Goal: Transaction & Acquisition: Obtain resource

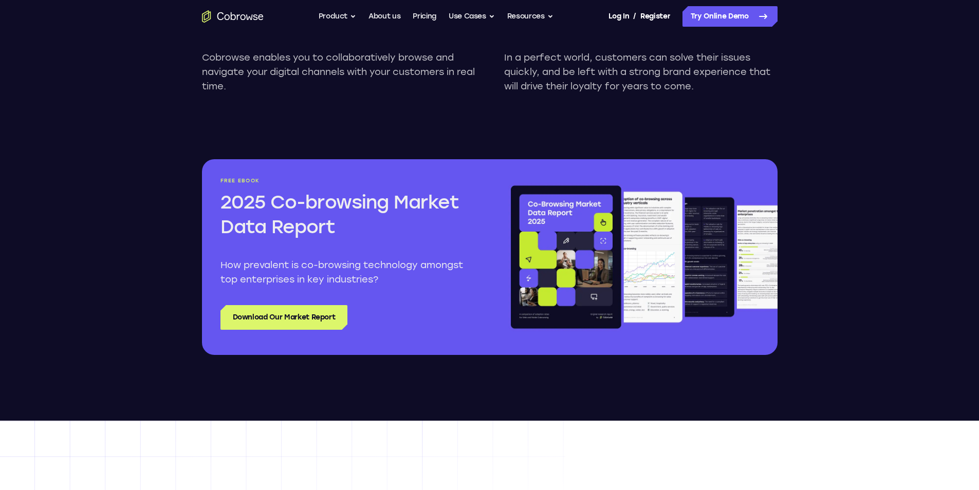
scroll to position [1131, 0]
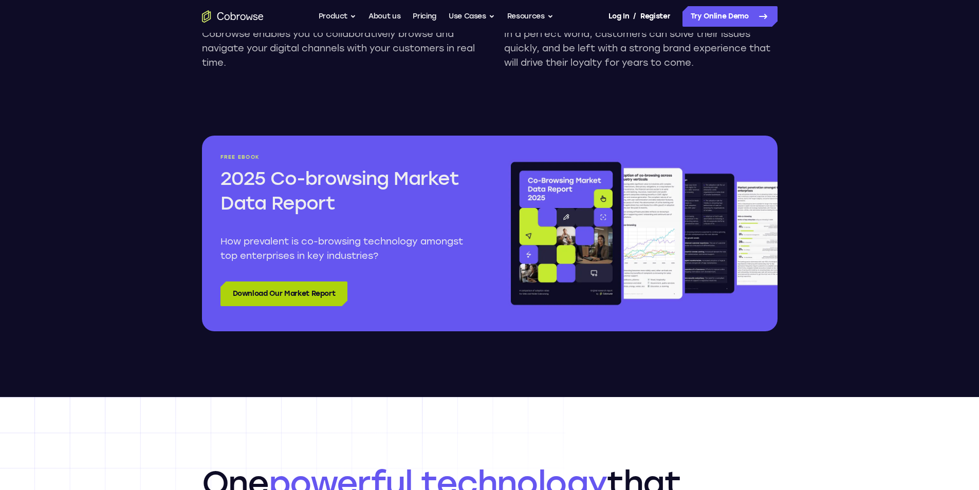
click at [262, 300] on link "Download Our Market Report" at bounding box center [285, 294] width 128 height 25
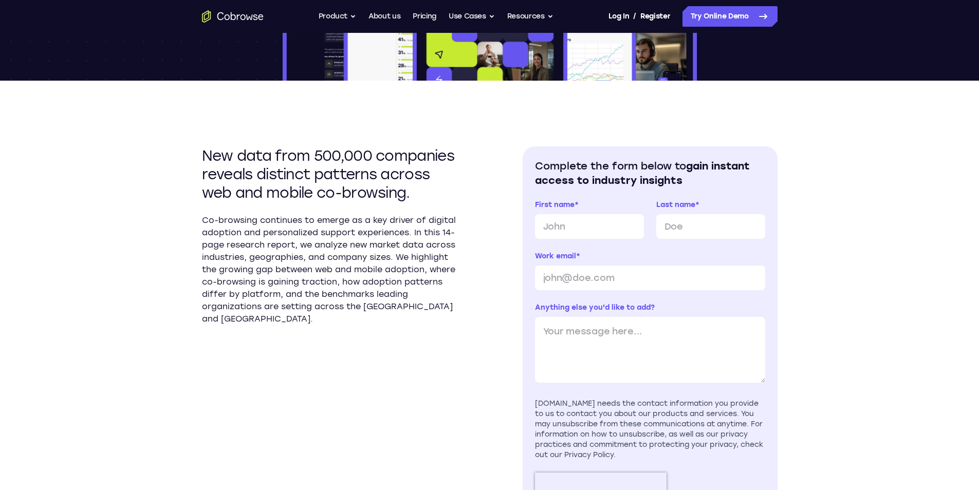
scroll to position [463, 0]
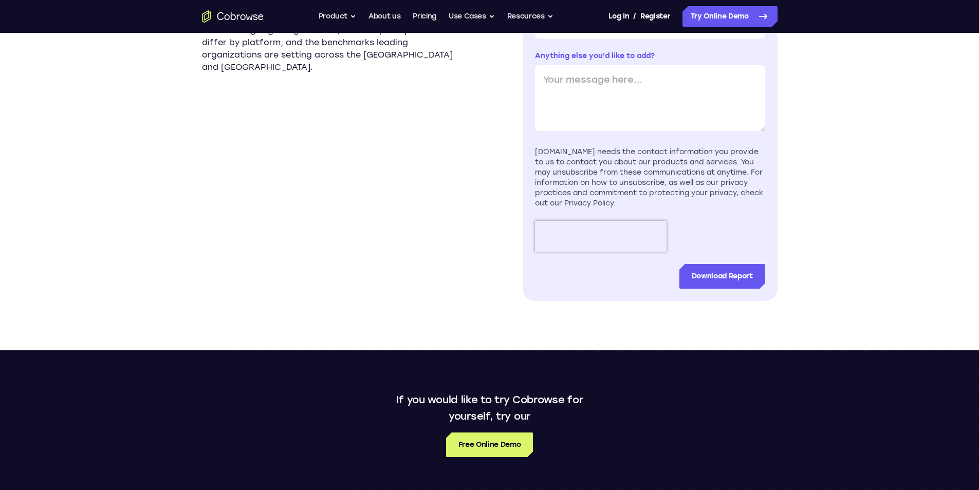
click at [528, 139] on section "Complete the form below to gain instant access to industry insights First name …" at bounding box center [650, 98] width 255 height 407
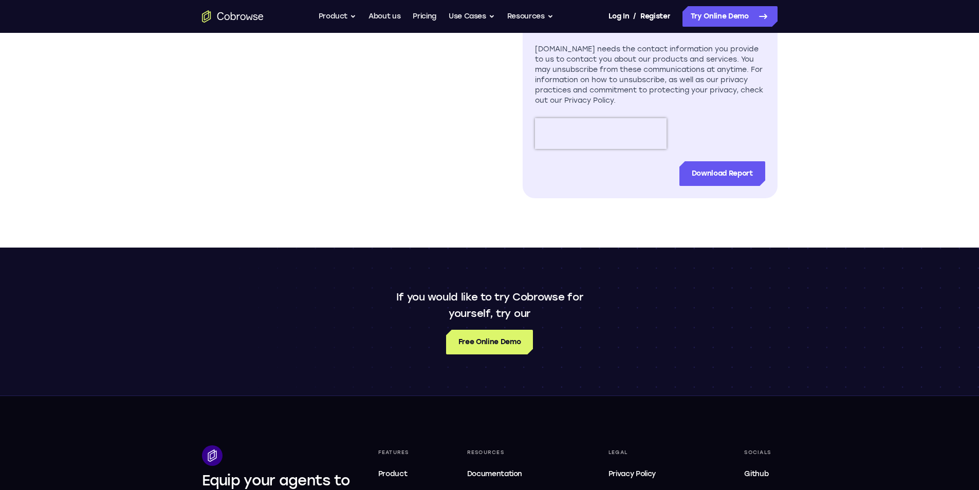
click at [619, 100] on div "[DOMAIN_NAME] needs the contact information you provide to us to contact you ab…" at bounding box center [650, 75] width 230 height 62
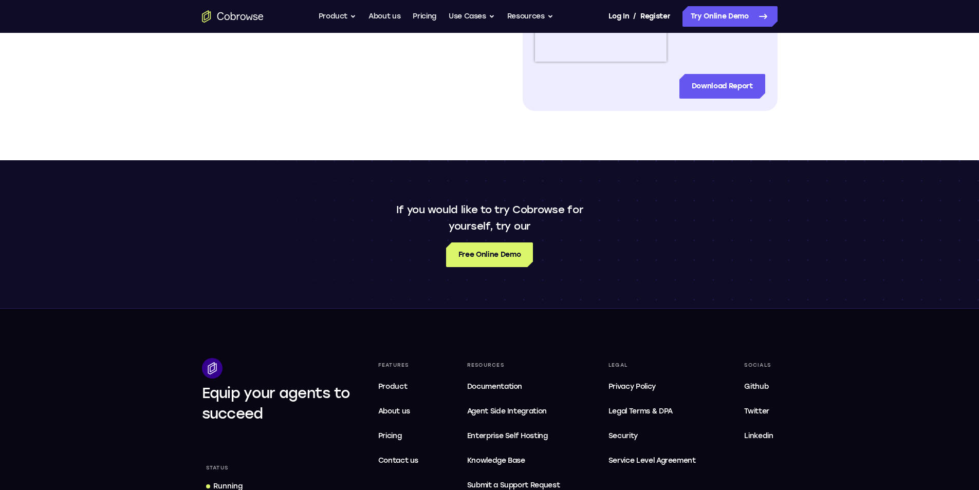
scroll to position [668, 0]
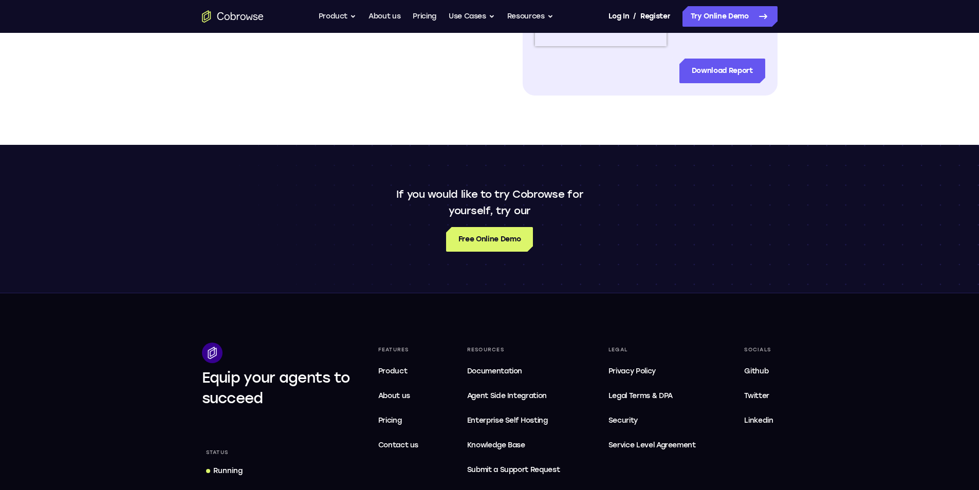
click at [662, 444] on span "Service Level Agreement" at bounding box center [652, 446] width 87 height 12
